Goal: Information Seeking & Learning: Check status

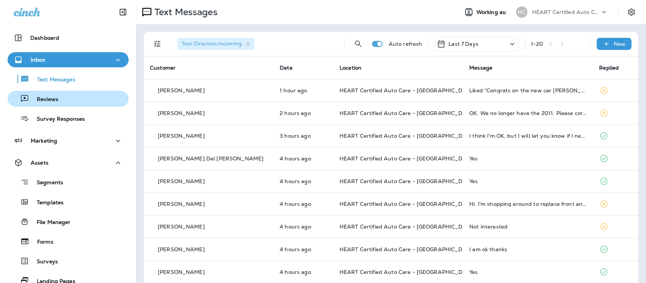
click at [33, 99] on p "Reviews" at bounding box center [43, 99] width 29 height 7
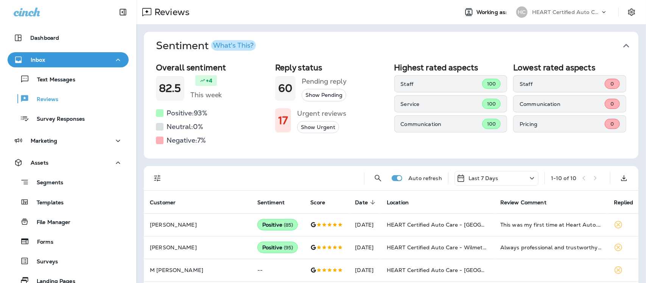
click at [620, 44] on icon "button" at bounding box center [626, 46] width 12 height 12
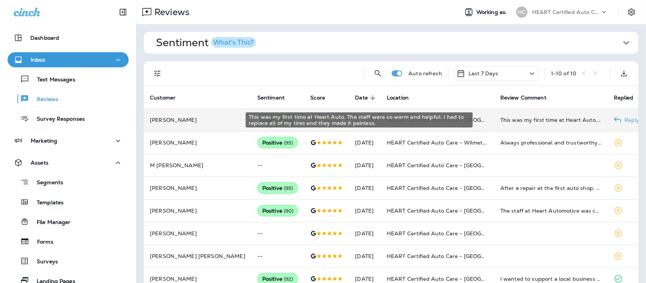
click at [526, 118] on div "This was my first time at Heart Auto. The staff were so warm and helpful. I had…" at bounding box center [550, 120] width 101 height 8
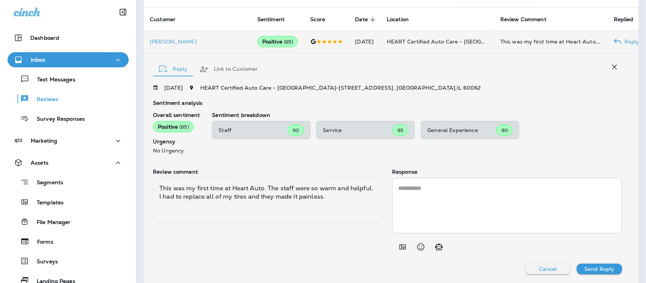
scroll to position [78, 0]
click at [612, 67] on icon "button" at bounding box center [614, 66] width 5 height 5
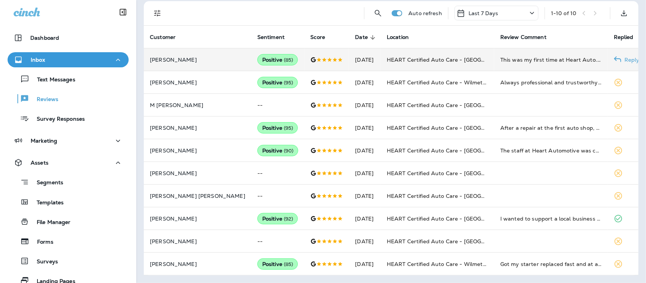
scroll to position [59, 0]
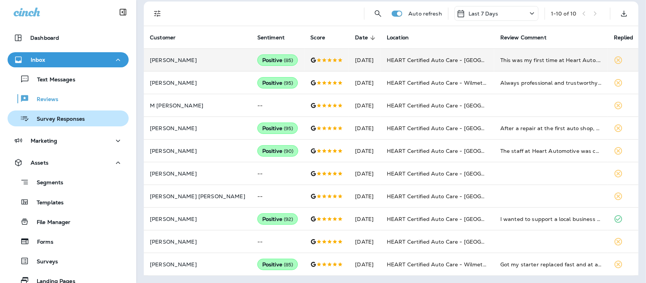
click at [73, 116] on p "Survey Responses" at bounding box center [57, 119] width 56 height 7
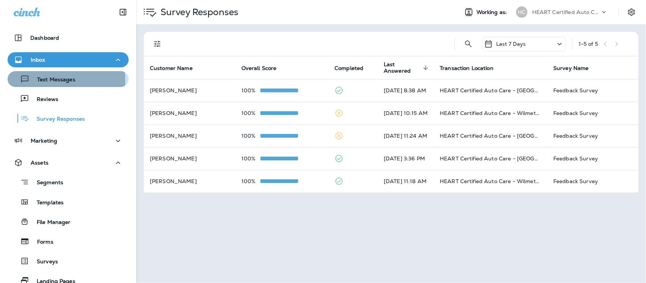
click at [54, 80] on p "Text Messages" at bounding box center [53, 79] width 46 height 7
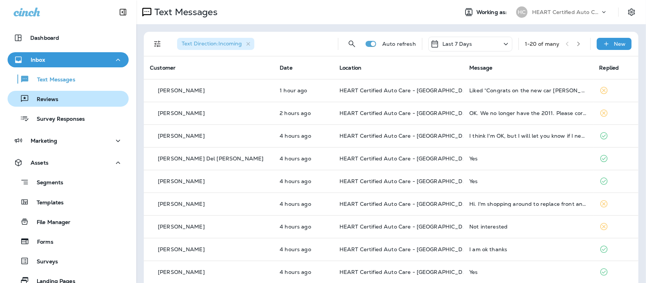
click at [42, 101] on p "Reviews" at bounding box center [43, 99] width 29 height 7
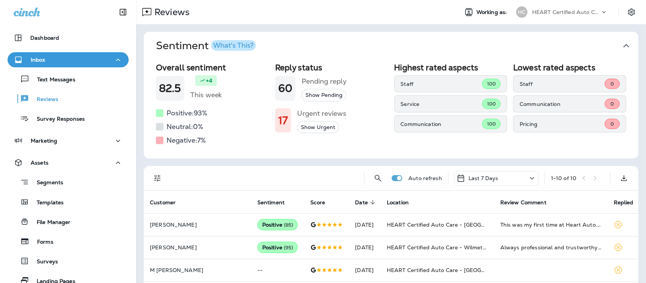
click at [623, 45] on icon "button" at bounding box center [626, 46] width 6 height 4
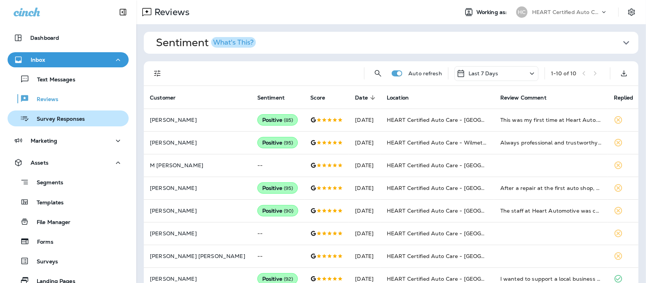
click at [50, 118] on p "Survey Responses" at bounding box center [57, 119] width 56 height 7
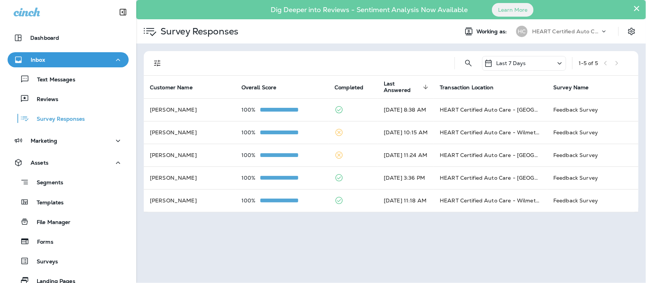
click at [638, 4] on button "×" at bounding box center [636, 8] width 7 height 12
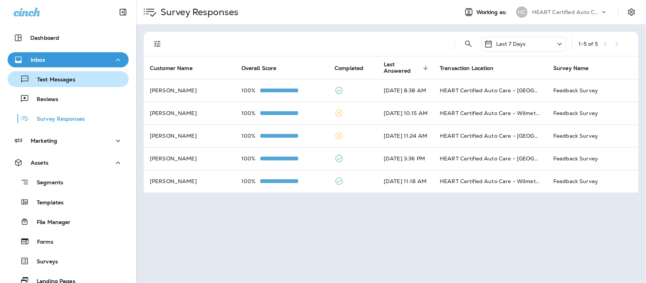
click at [52, 81] on p "Text Messages" at bounding box center [53, 79] width 46 height 7
